Goal: Submit feedback/report problem

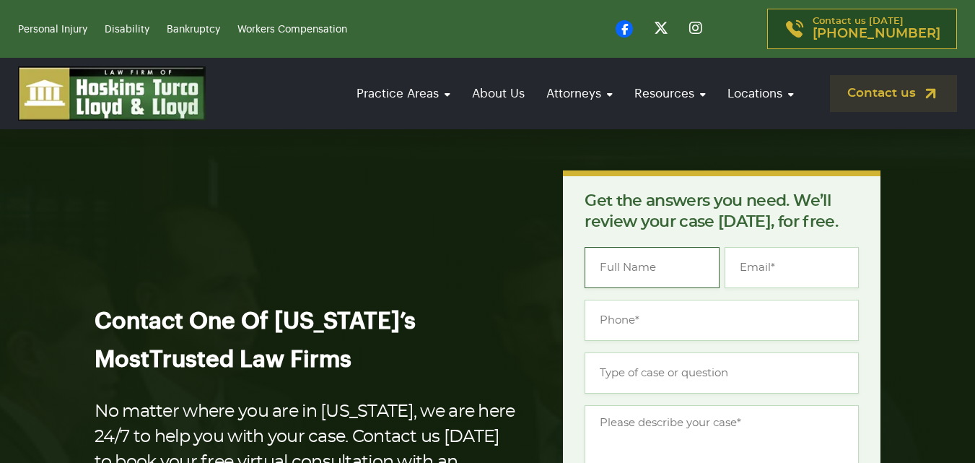
drag, startPoint x: 0, startPoint y: 0, endPoint x: 661, endPoint y: 278, distance: 717.3
click at [620, 254] on input "Name *" at bounding box center [652, 267] width 134 height 41
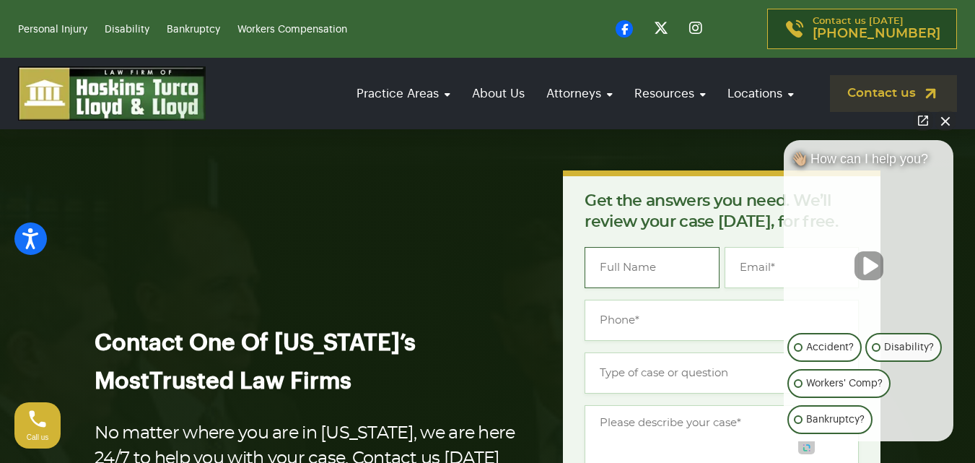
click at [664, 269] on input "Name *" at bounding box center [652, 267] width 134 height 41
type input "[PERSON_NAME]"
type input "[PERSON_NAME][EMAIL_ADDRESS][DOMAIN_NAME]"
type input "(031) 520-3276"
click at [954, 118] on button "Close Intaker Chat Widget" at bounding box center [946, 120] width 20 height 20
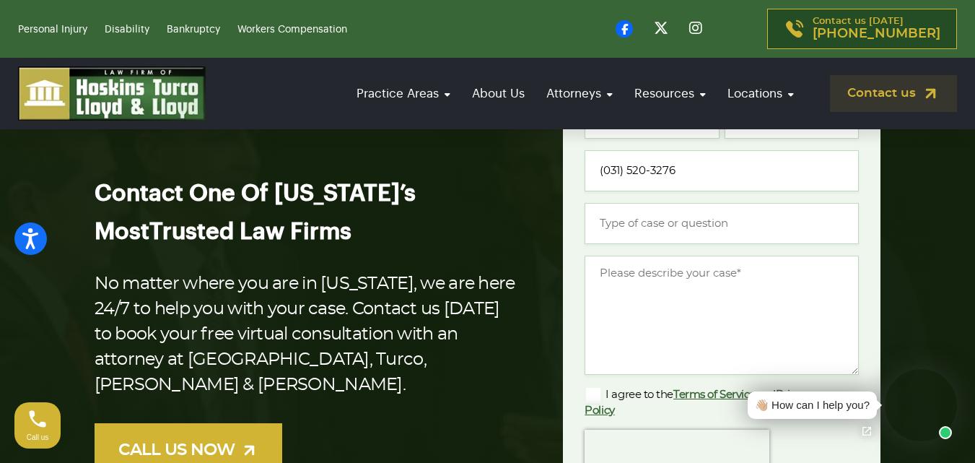
scroll to position [150, 0]
click at [627, 216] on input "Type of case or question *" at bounding box center [722, 222] width 274 height 41
click at [663, 313] on textarea "Message *" at bounding box center [722, 314] width 274 height 119
paste textarea "Lorem, I dolorsi amet cons adipisc elitseddoe te incididu utla. etdol mag 7,14…"
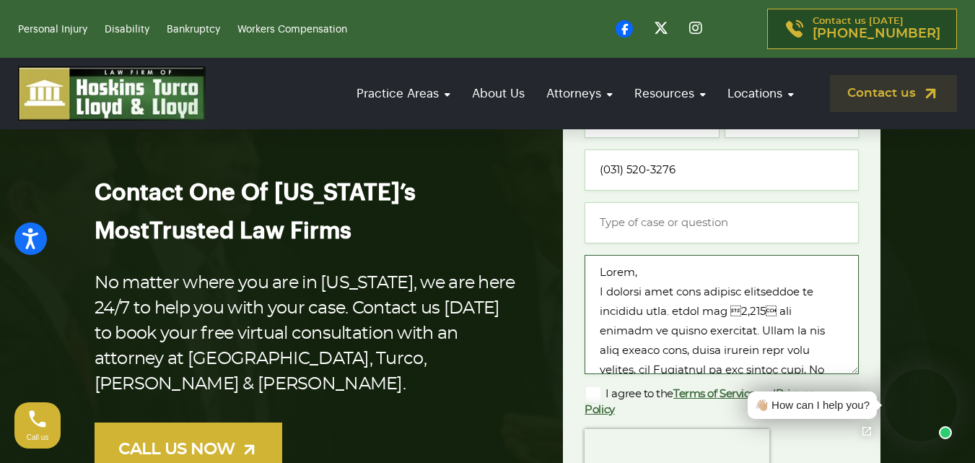
scroll to position [470, 0]
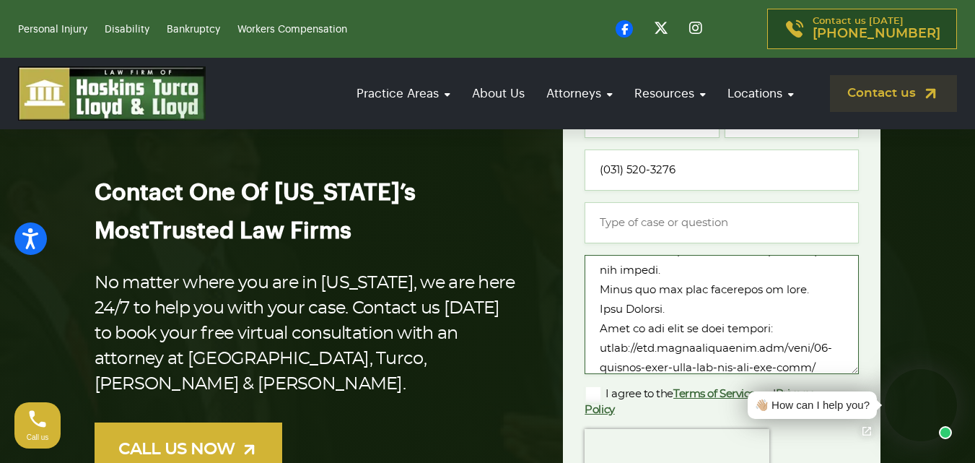
type textarea "Lorem, I dolorsi amet cons adipisc elitseddoe te incididu utla. etdol mag 7,14…"
click at [658, 224] on input "Type of case or question *" at bounding box center [722, 222] width 274 height 41
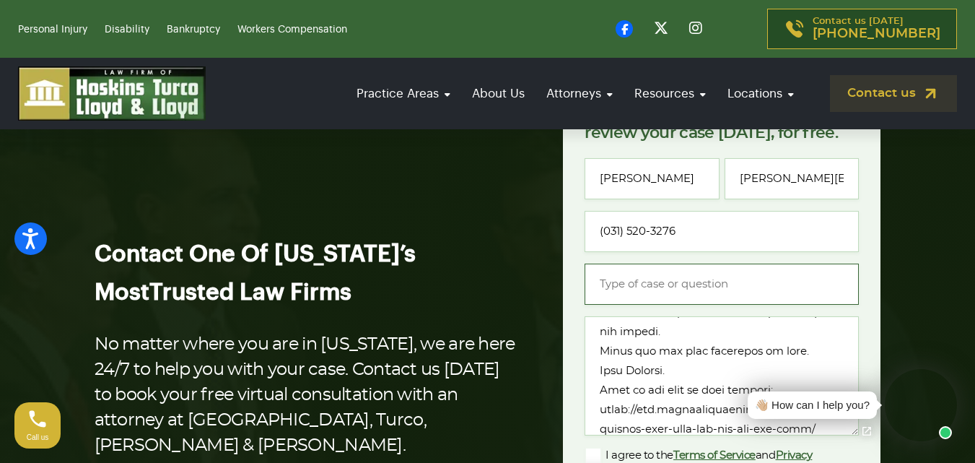
scroll to position [88, 0]
click at [667, 287] on input "Type of case or question *" at bounding box center [722, 284] width 274 height 41
paste input "Outdated Stat about Dog Attacks on Postal Employees"
type input "Outdated Stat about Dog Attacks on Postal Employees"
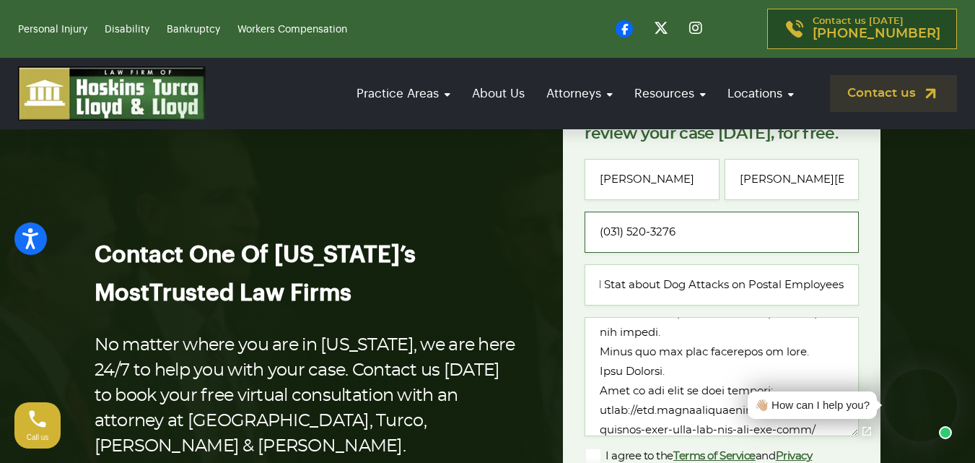
scroll to position [0, 0]
click at [608, 231] on input "(031) 520-3276" at bounding box center [722, 232] width 274 height 41
click at [609, 232] on input "(031) 520-3276" at bounding box center [722, 232] width 274 height 41
type input "(131) 520-3276"
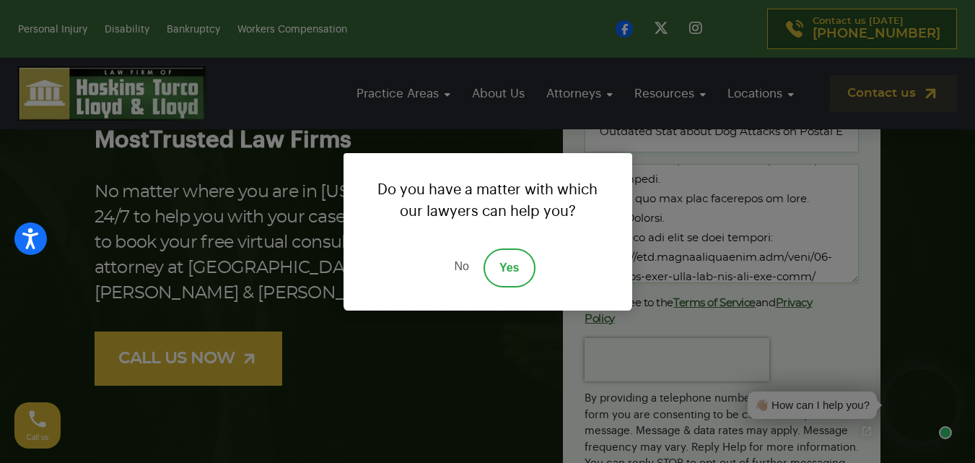
scroll to position [251, 0]
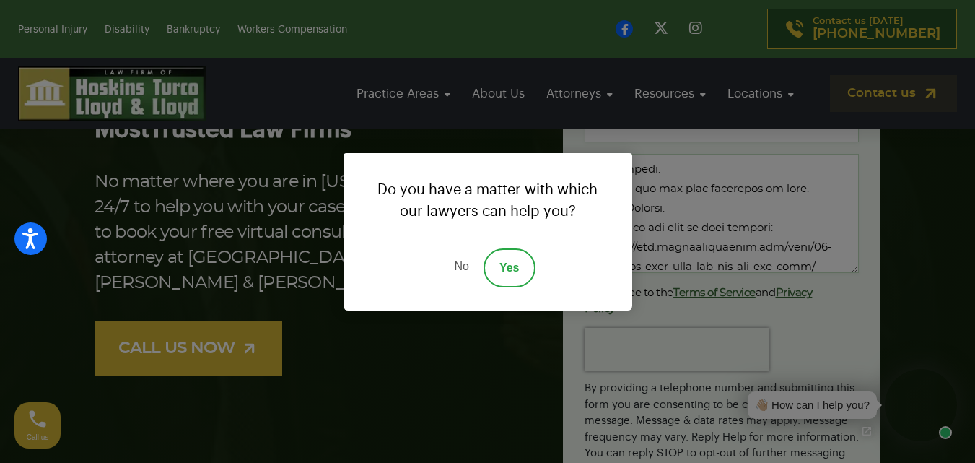
click at [471, 270] on link "No" at bounding box center [461, 267] width 43 height 39
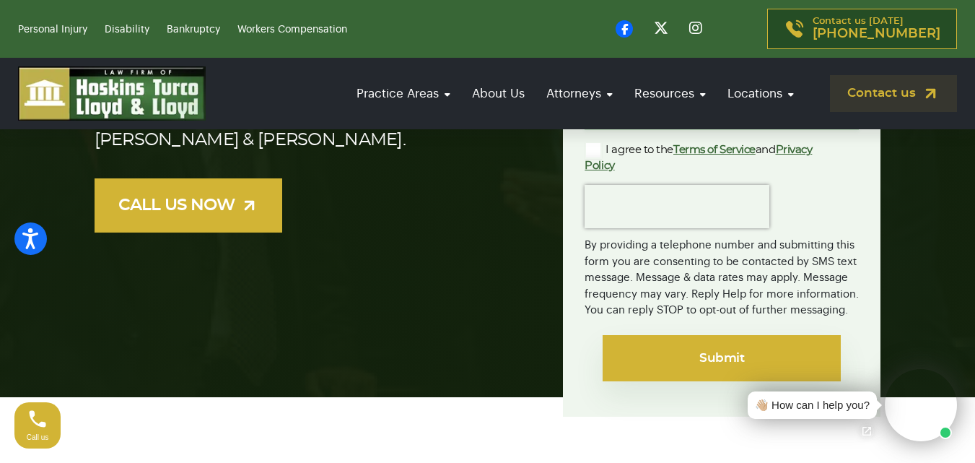
scroll to position [396, 0]
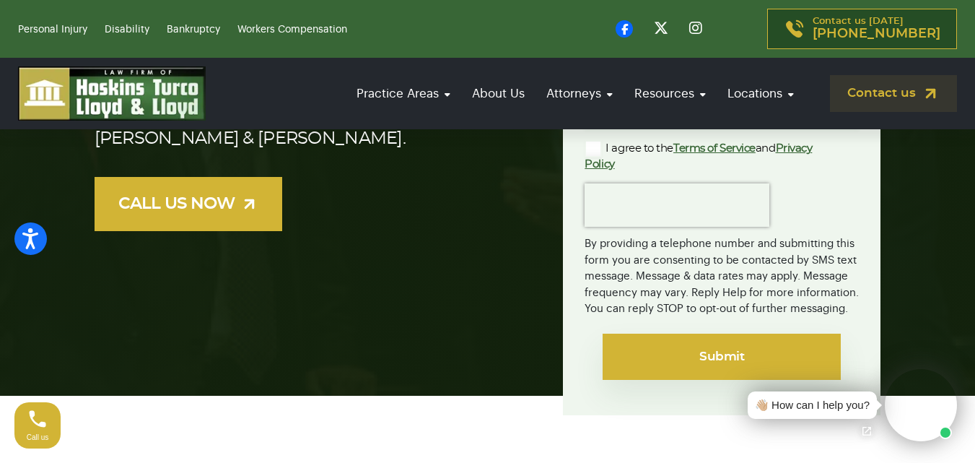
click at [679, 334] on input "Submit" at bounding box center [722, 357] width 238 height 46
